Goal: Task Accomplishment & Management: Manage account settings

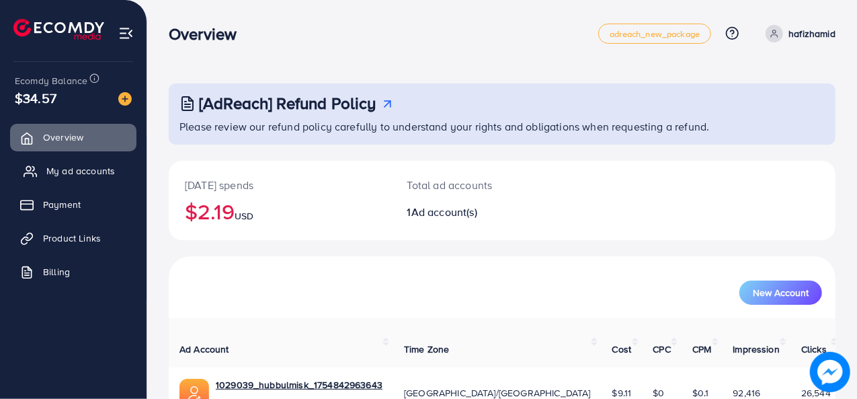
click at [63, 173] on span "My ad accounts" at bounding box center [80, 170] width 69 height 13
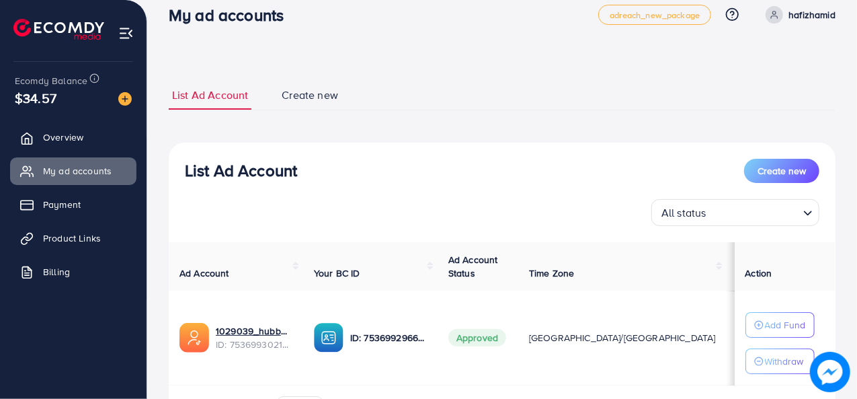
scroll to position [19, 0]
click at [319, 95] on span "Create new" at bounding box center [310, 94] width 56 height 15
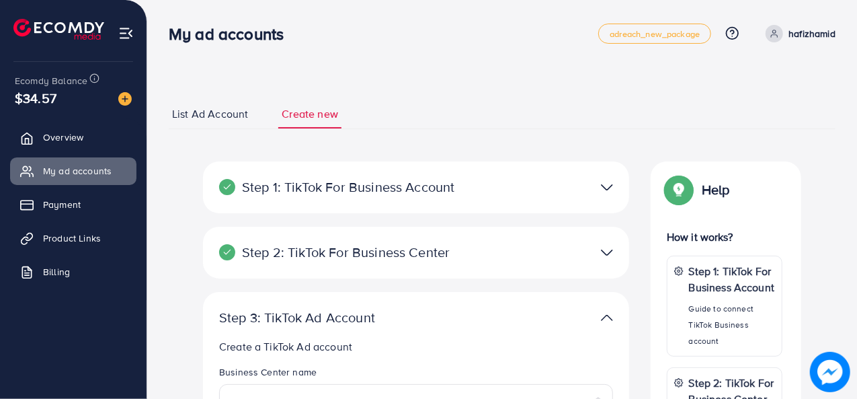
click at [184, 114] on span "List Ad Account" at bounding box center [210, 113] width 76 height 15
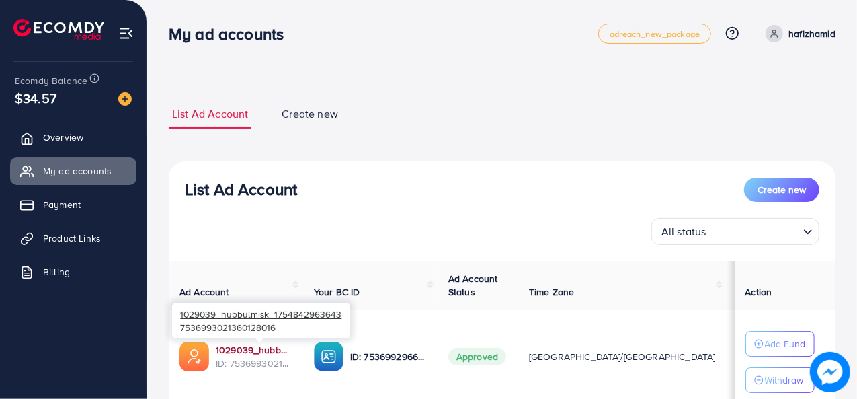
click at [265, 344] on link "1029039_hubbulmisk_1754842963643" at bounding box center [254, 349] width 77 height 13
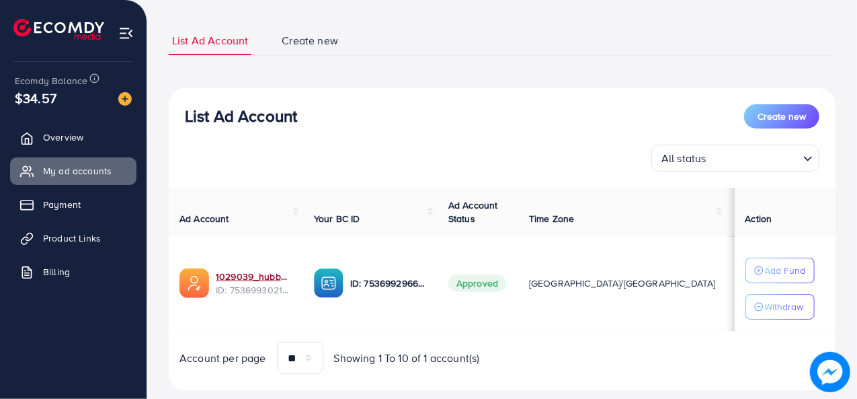
scroll to position [101, 0]
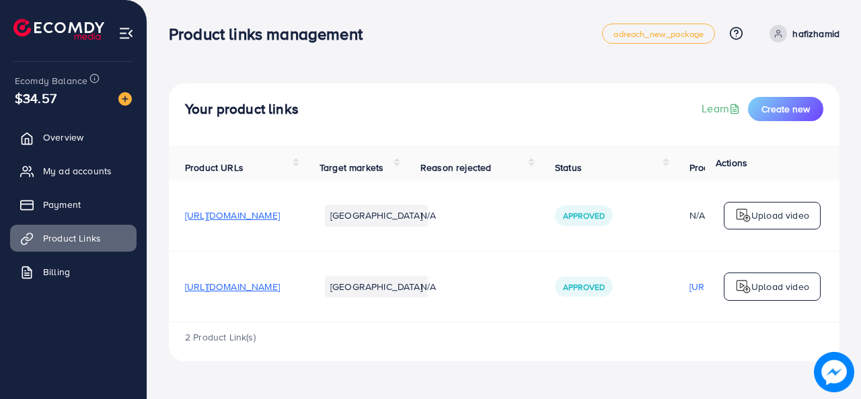
click at [124, 32] on img at bounding box center [125, 33] width 15 height 15
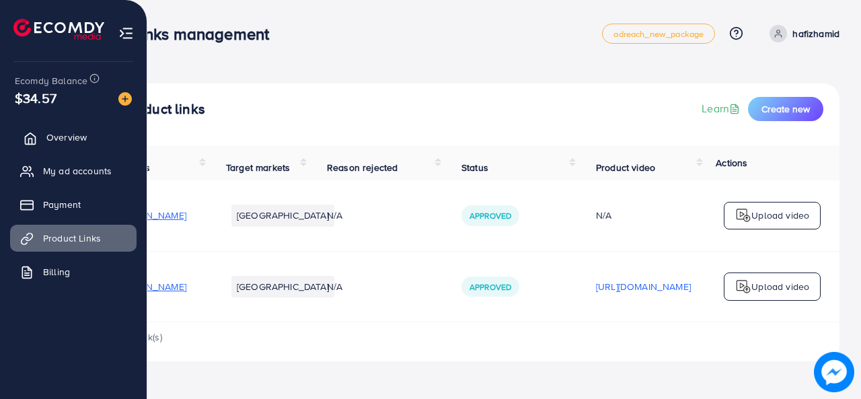
click at [32, 136] on icon at bounding box center [30, 138] width 13 height 13
